Goal: Transaction & Acquisition: Purchase product/service

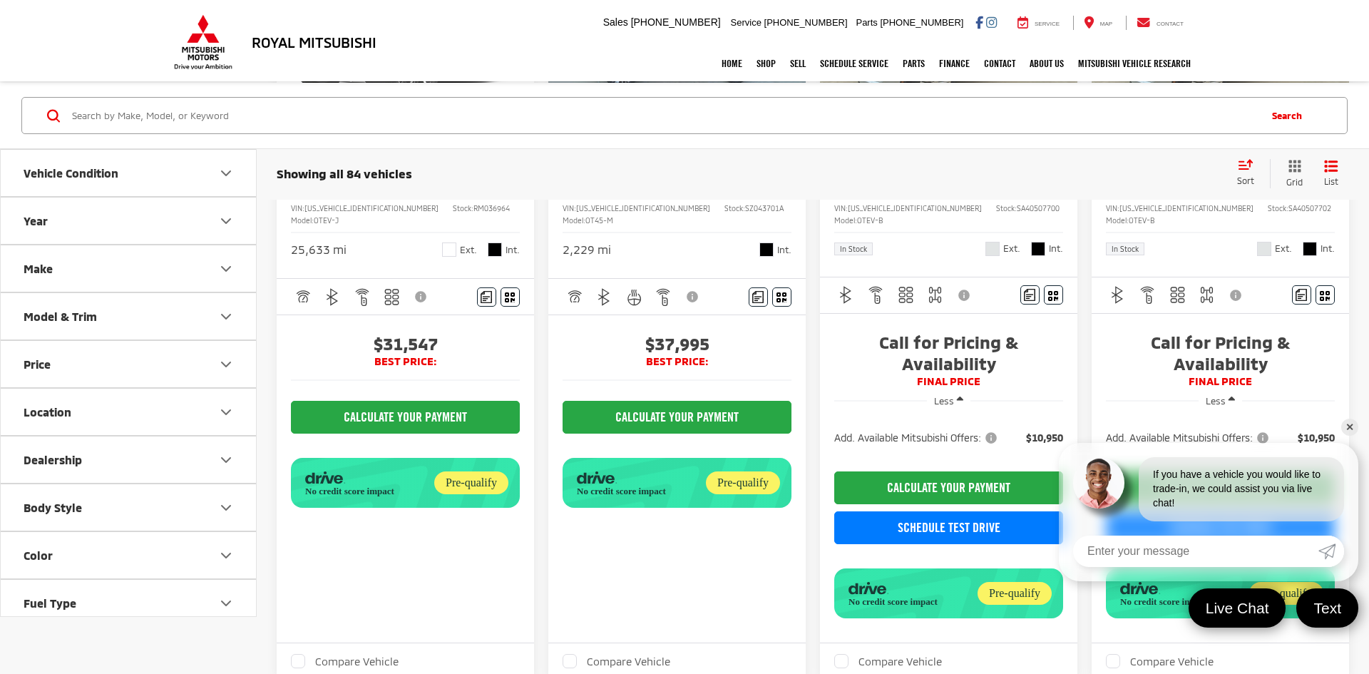
scroll to position [1766, 0]
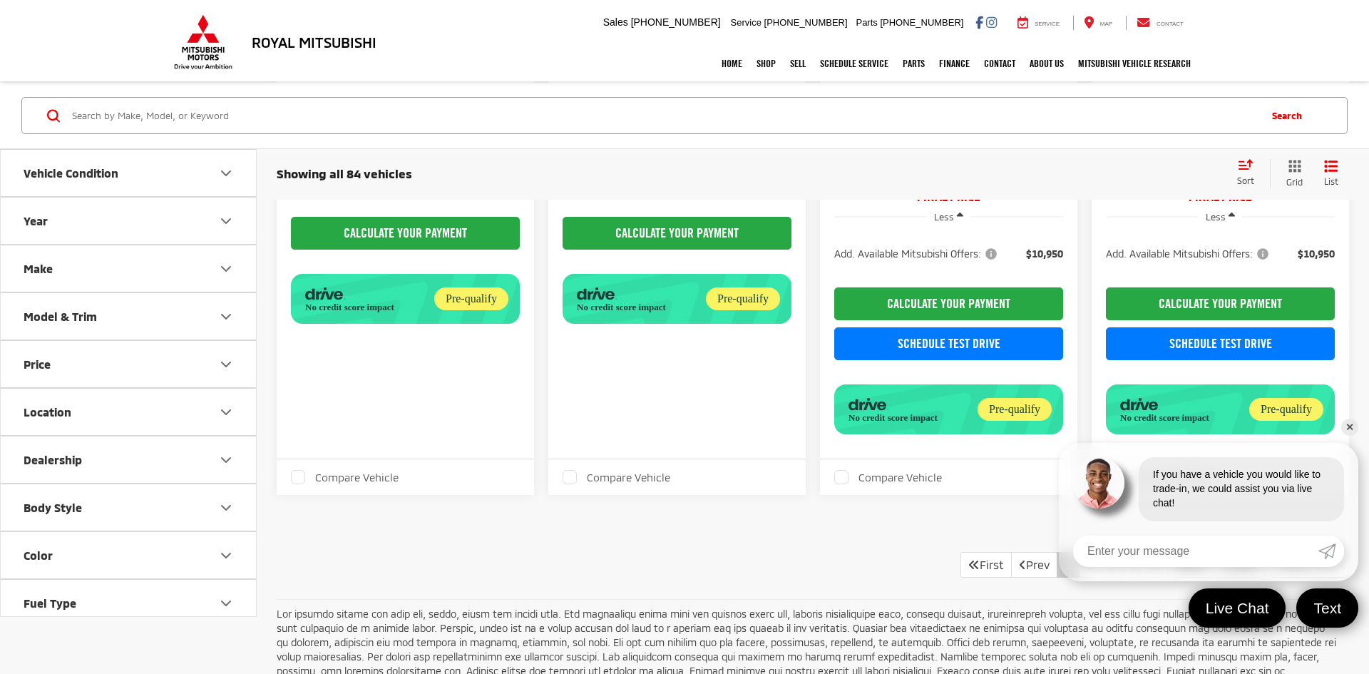
click at [222, 366] on icon "Price" at bounding box center [225, 363] width 17 height 17
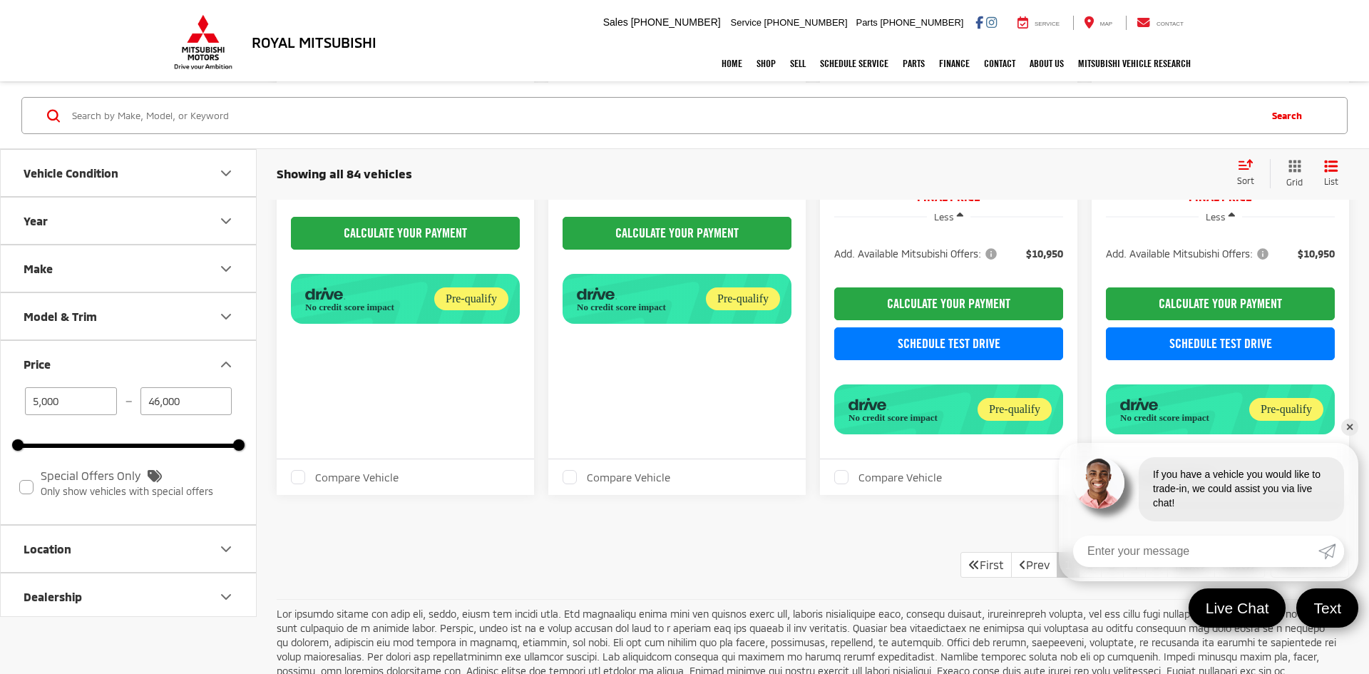
drag, startPoint x: 192, startPoint y: 403, endPoint x: 134, endPoint y: 404, distance: 58.5
click at [134, 404] on div "5,000 — 46,000" at bounding box center [128, 401] width 221 height 28
type input "12,000"
